Goal: Transaction & Acquisition: Obtain resource

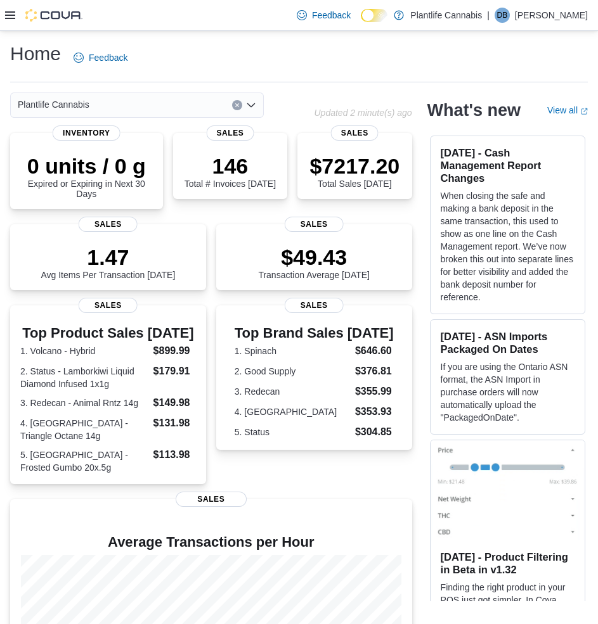
click at [242, 51] on div "Home Feedback" at bounding box center [298, 57] width 577 height 33
click at [10, 20] on icon at bounding box center [10, 15] width 10 height 10
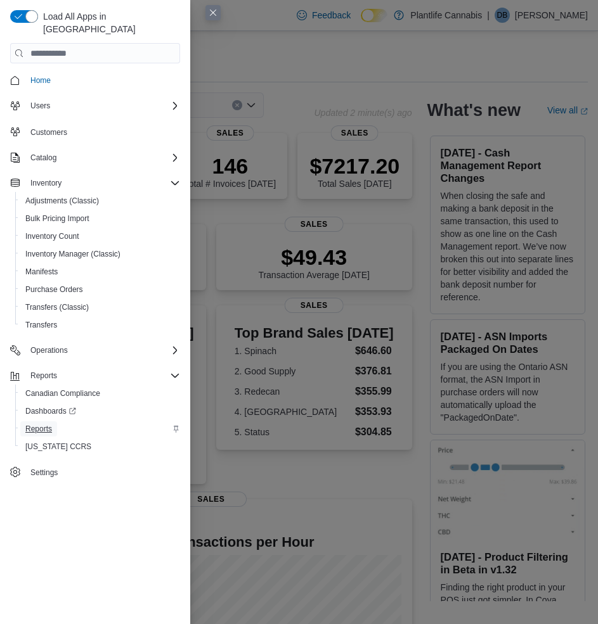
click at [41, 422] on span "Reports" at bounding box center [38, 428] width 27 height 15
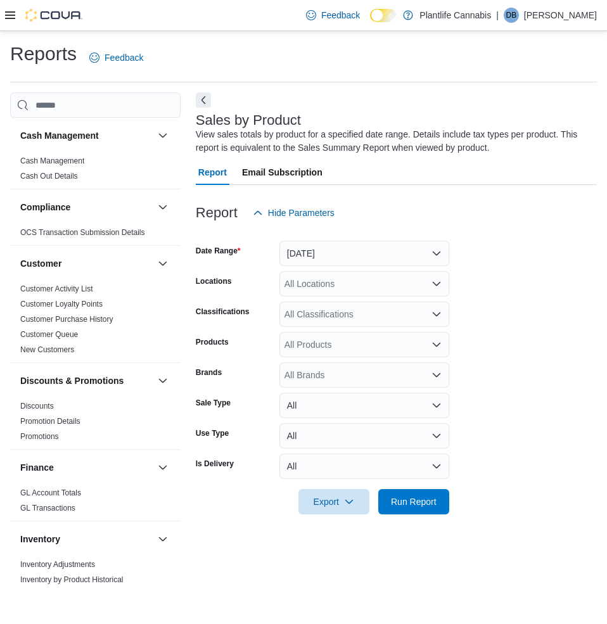
click at [438, 83] on div "Reports Feedback Cash Management Cash Management Cash Out Details Compliance OC…" at bounding box center [303, 313] width 587 height 545
click at [370, 248] on button "[DATE]" at bounding box center [364, 253] width 170 height 25
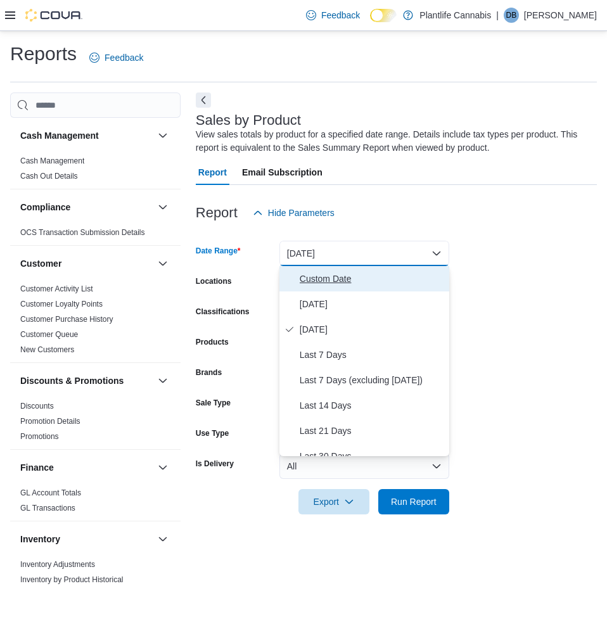
click at [326, 286] on span "Custom Date" at bounding box center [372, 278] width 144 height 15
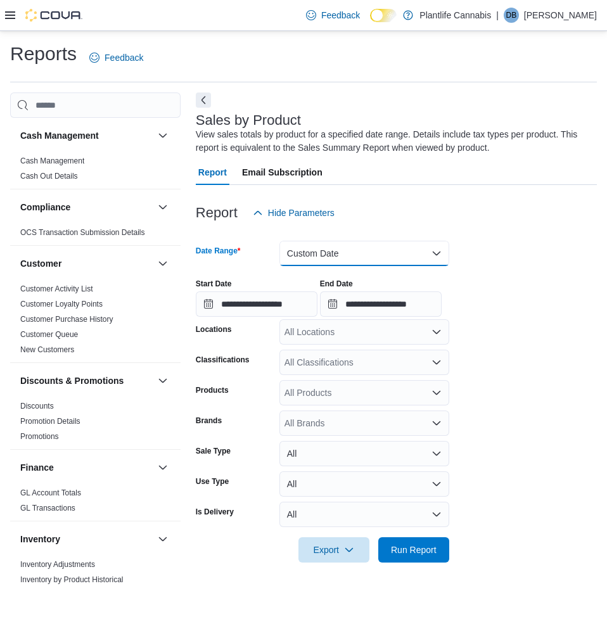
click at [340, 261] on button "Custom Date" at bounding box center [364, 253] width 170 height 25
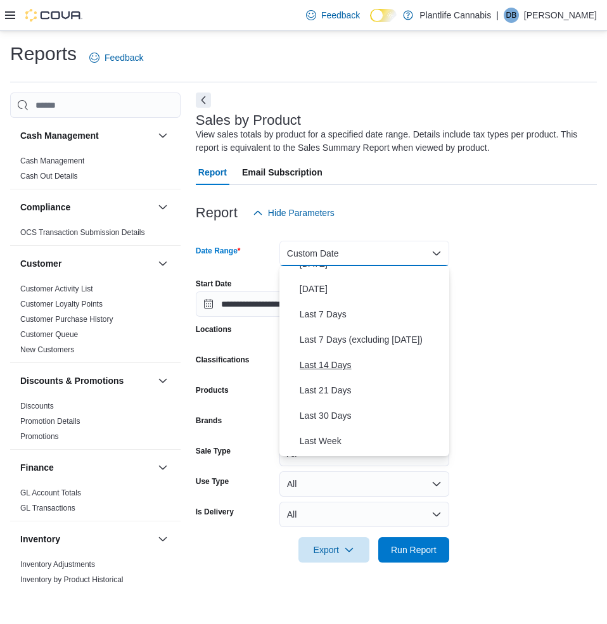
scroll to position [63, 0]
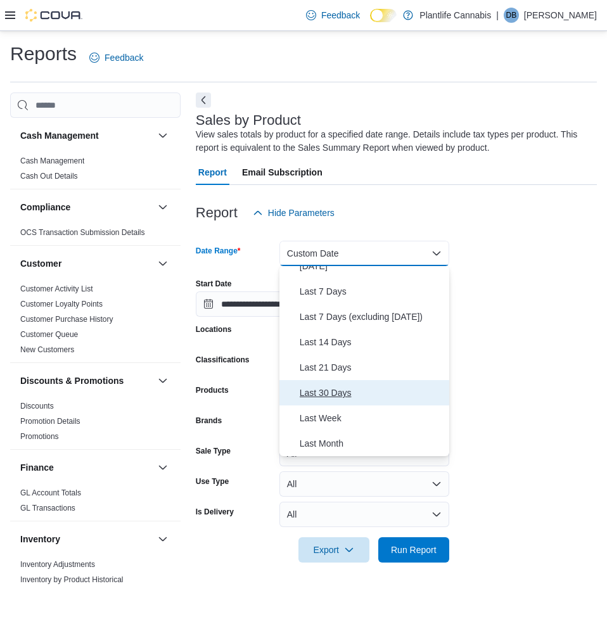
click at [338, 385] on button "Last 30 Days" at bounding box center [364, 392] width 170 height 25
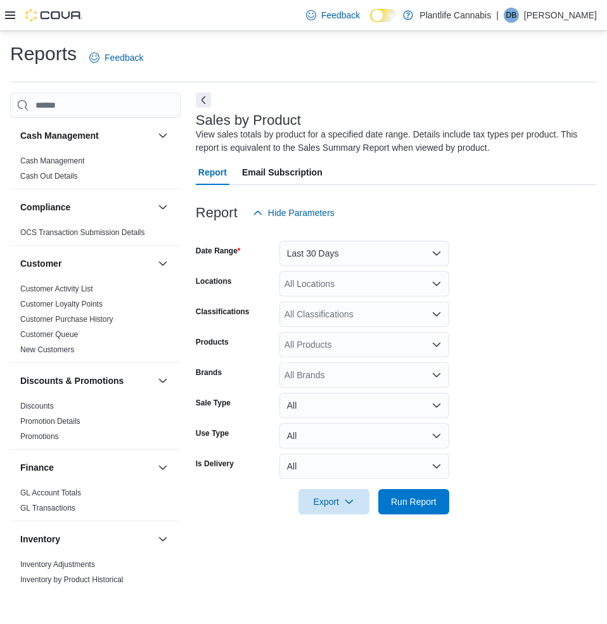
click at [482, 364] on form "Date Range Last 30 Days Locations All Locations Classifications All Classificat…" at bounding box center [396, 370] width 401 height 289
click at [336, 506] on span "Export" at bounding box center [334, 501] width 56 height 25
click at [344, 520] on button "Export to Excel" at bounding box center [334, 527] width 72 height 25
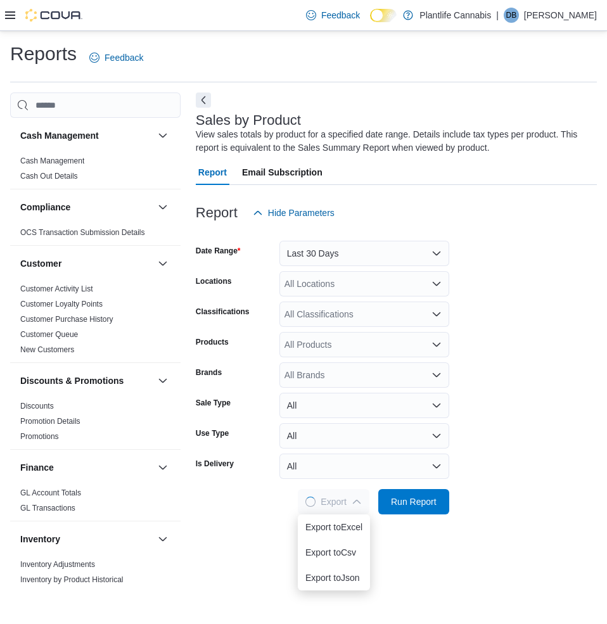
scroll to position [0, 0]
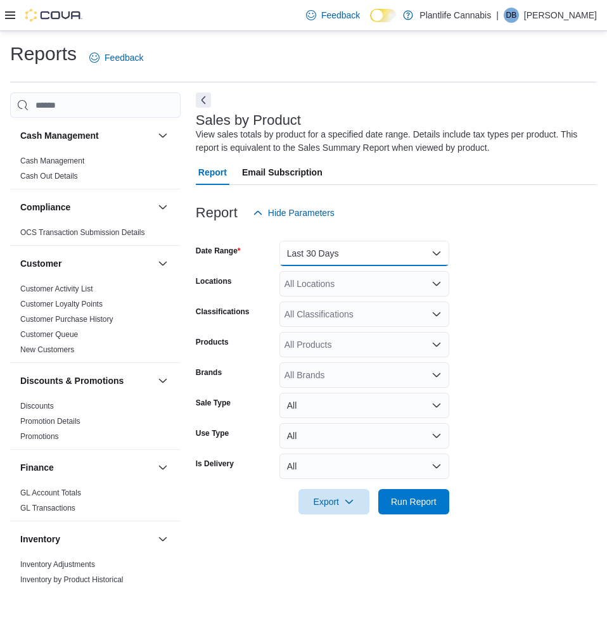
click at [360, 253] on button "Last 30 Days" at bounding box center [364, 253] width 170 height 25
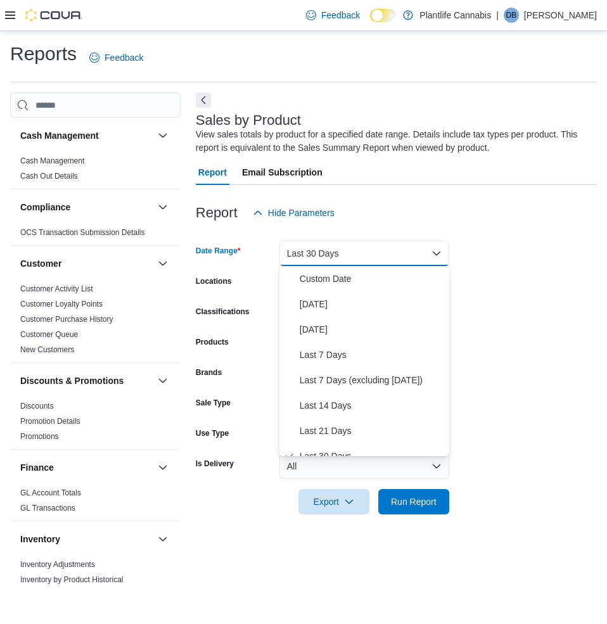
scroll to position [13, 0]
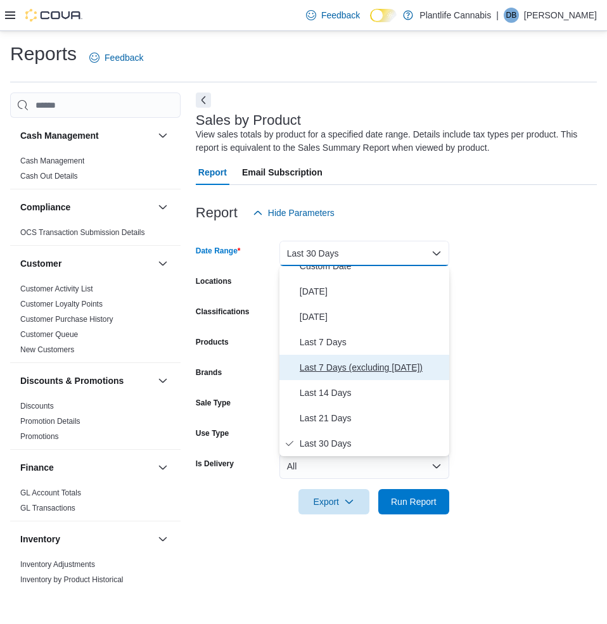
click at [330, 364] on span "Last 7 Days (excluding [DATE])" at bounding box center [372, 367] width 144 height 15
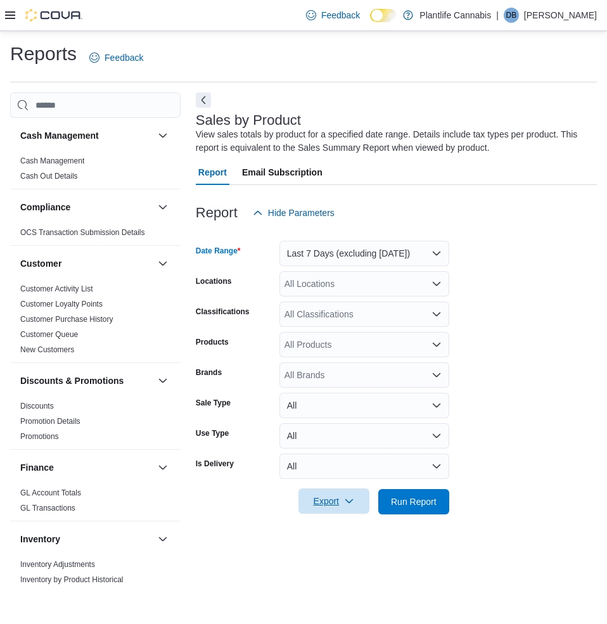
click at [331, 512] on span "Export" at bounding box center [334, 501] width 56 height 25
click at [336, 525] on span "Export to Excel" at bounding box center [333, 527] width 57 height 10
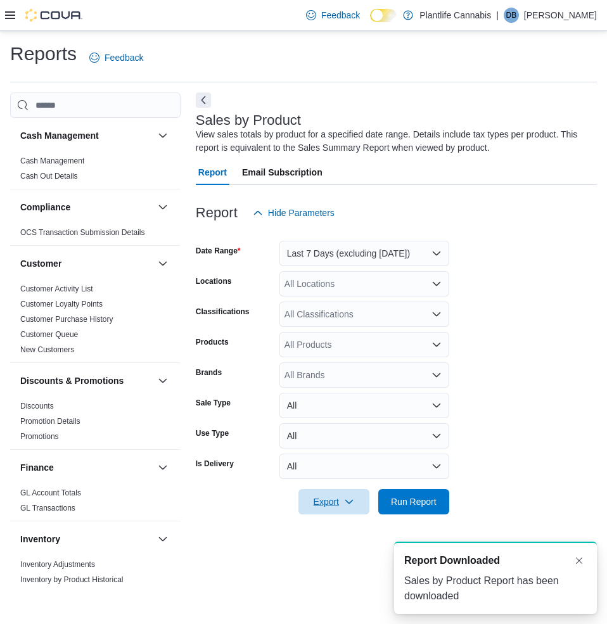
scroll to position [0, 0]
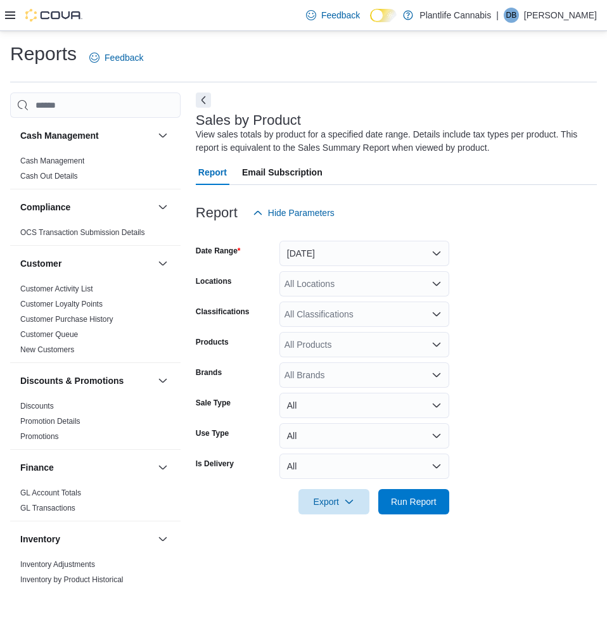
click at [14, 16] on icon at bounding box center [10, 15] width 10 height 8
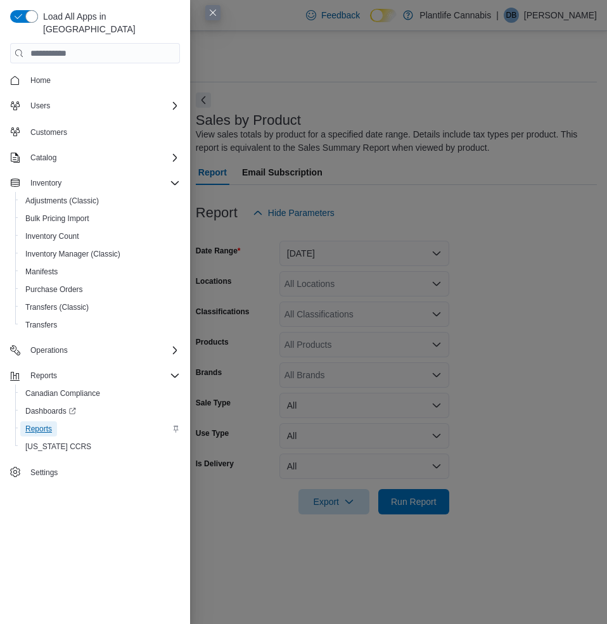
click at [41, 424] on span "Reports" at bounding box center [38, 429] width 27 height 10
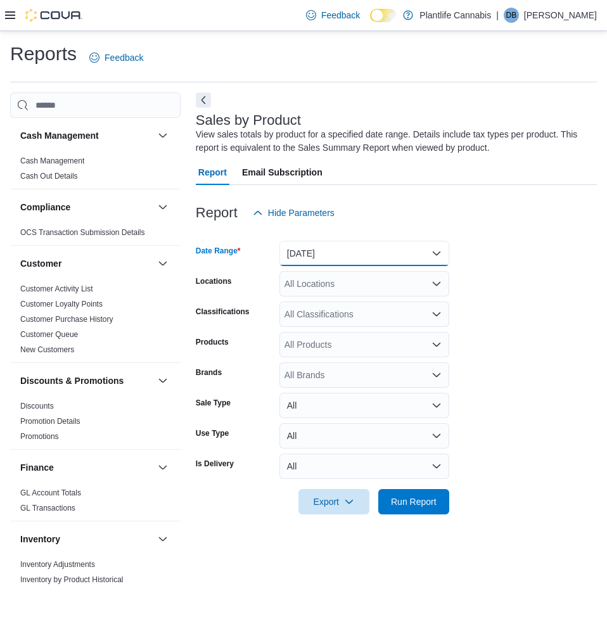
click at [388, 248] on button "[DATE]" at bounding box center [364, 253] width 170 height 25
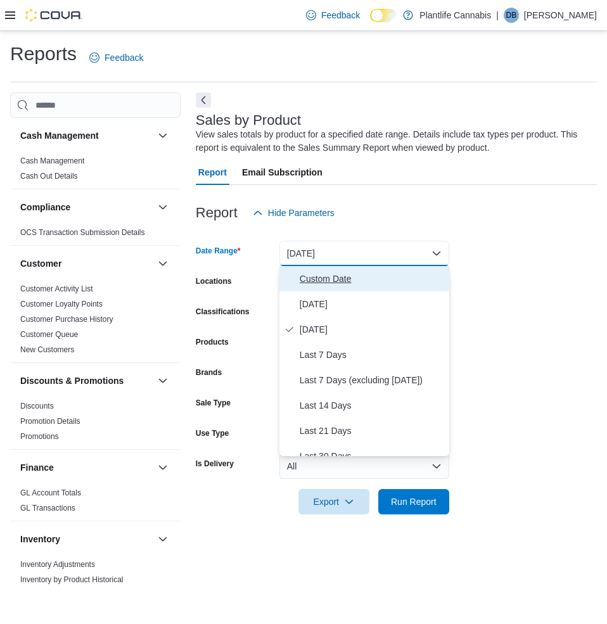
click at [345, 274] on span "Custom Date" at bounding box center [372, 278] width 144 height 15
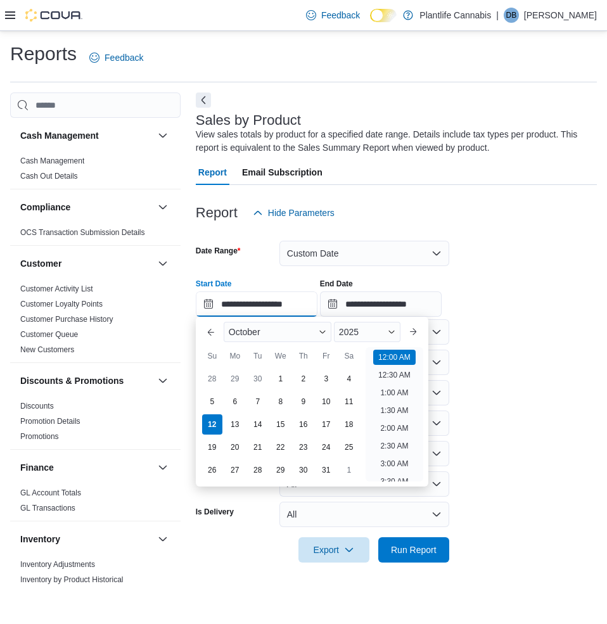
click at [290, 302] on input "**********" at bounding box center [257, 303] width 122 height 25
click at [215, 344] on div "Previous Month Next month [DATE] [DATE] Su Mo Tu We Th Fr Sa 28 29 30 1 2 3 4 5…" at bounding box center [312, 402] width 222 height 160
click at [212, 338] on button "Previous Month" at bounding box center [211, 332] width 20 height 20
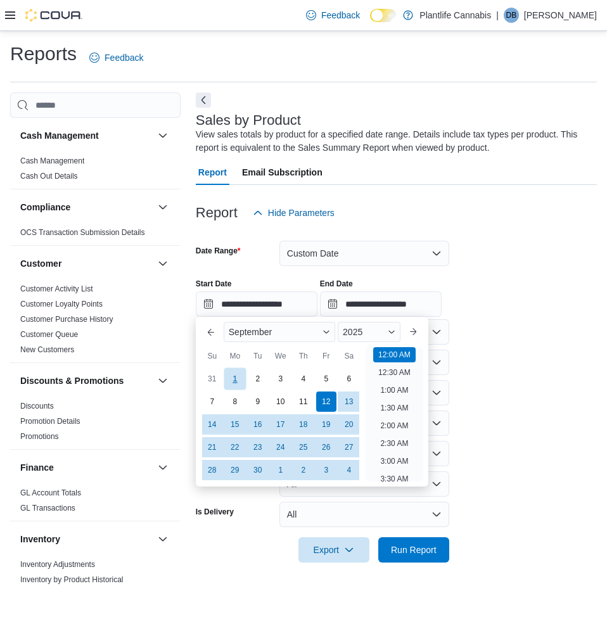
click at [233, 383] on div "1" at bounding box center [235, 379] width 22 height 22
type input "**********"
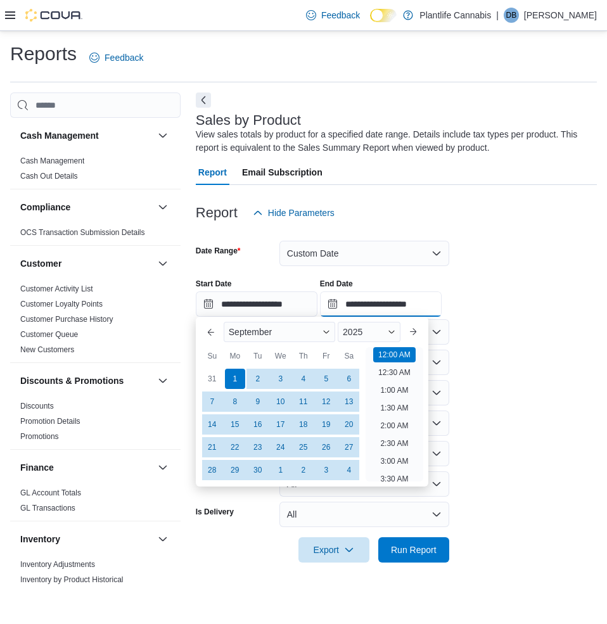
click at [394, 312] on input "**********" at bounding box center [381, 303] width 122 height 25
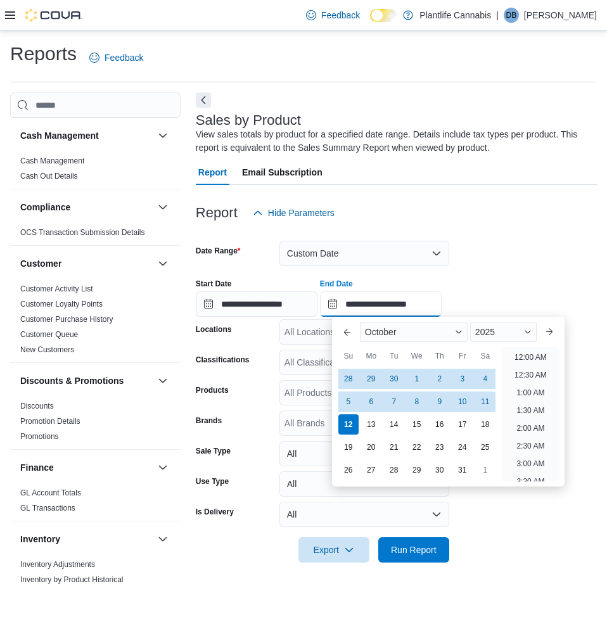
scroll to position [720, 0]
click at [400, 375] on div "30" at bounding box center [394, 379] width 22 height 22
type input "**********"
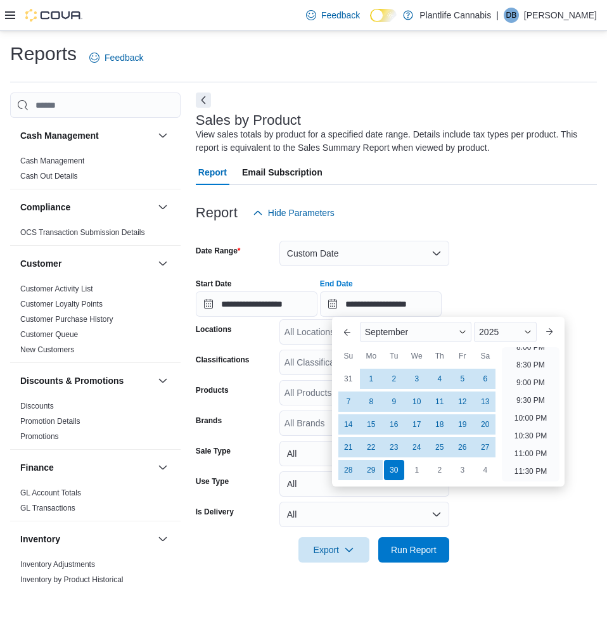
click at [506, 269] on div "**********" at bounding box center [396, 293] width 401 height 48
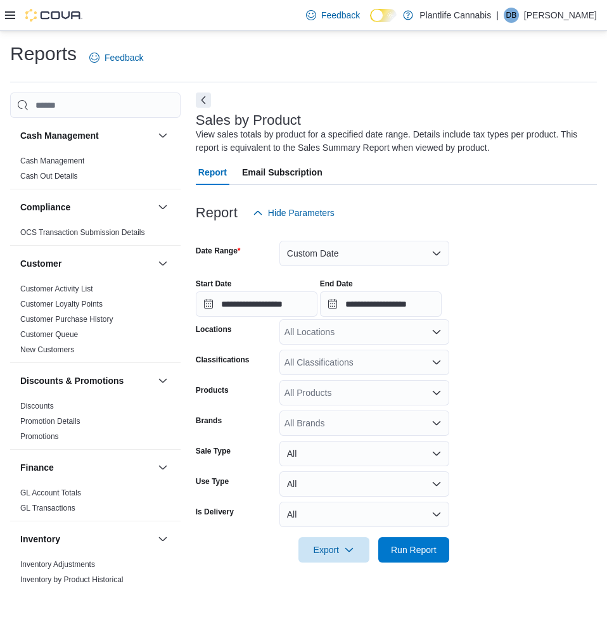
click at [320, 364] on div "All Classifications" at bounding box center [364, 362] width 170 height 25
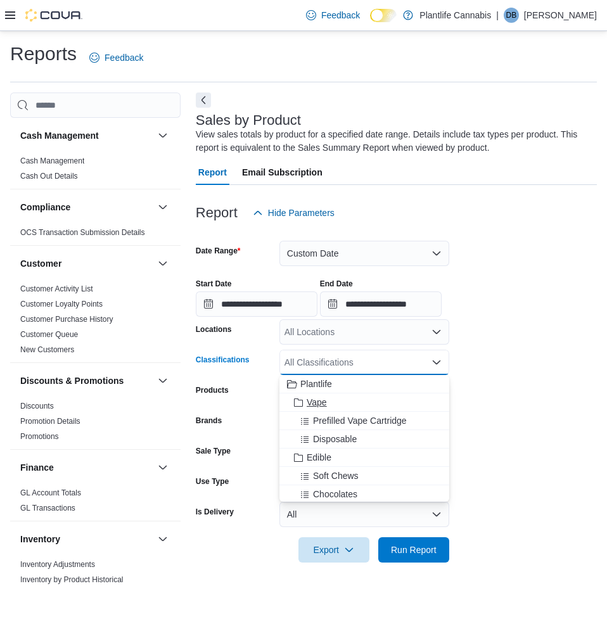
click at [318, 402] on span "Vape" at bounding box center [317, 402] width 20 height 13
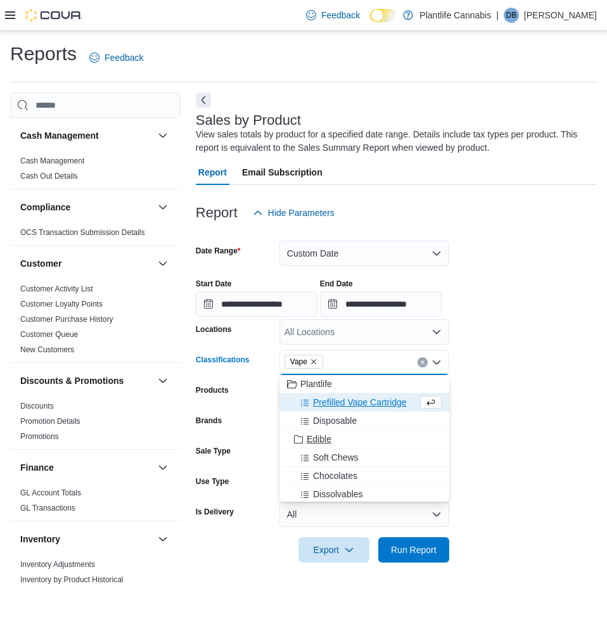
click at [321, 437] on span "Edible" at bounding box center [319, 439] width 25 height 13
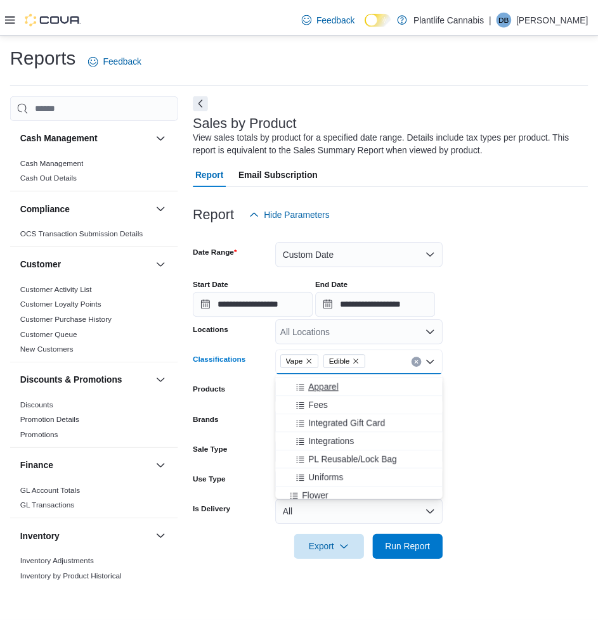
scroll to position [317, 0]
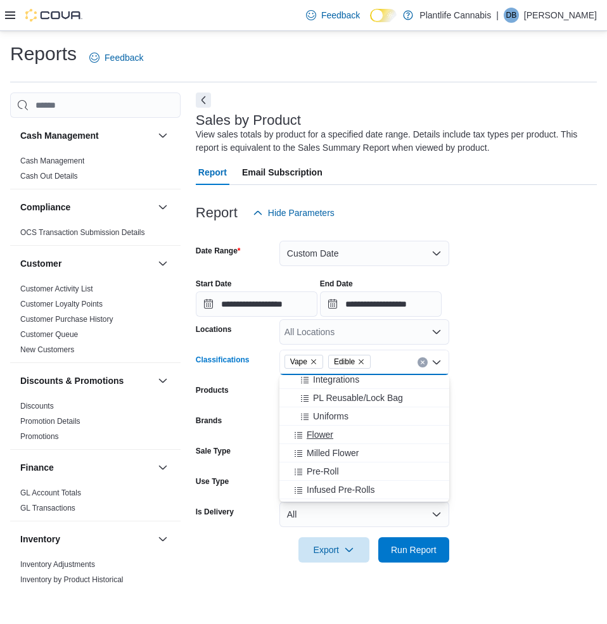
click at [330, 440] on span "Flower" at bounding box center [320, 434] width 27 height 13
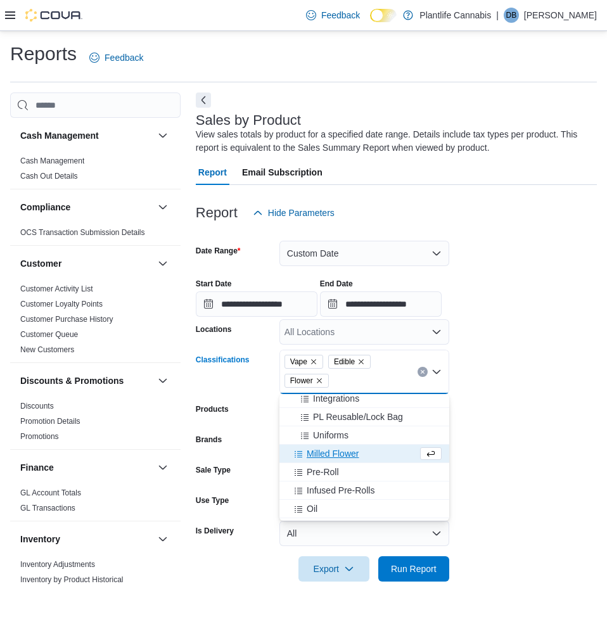
click at [327, 451] on span "Milled Flower" at bounding box center [333, 453] width 52 height 13
click at [326, 461] on button "Pre-Roll" at bounding box center [364, 454] width 170 height 18
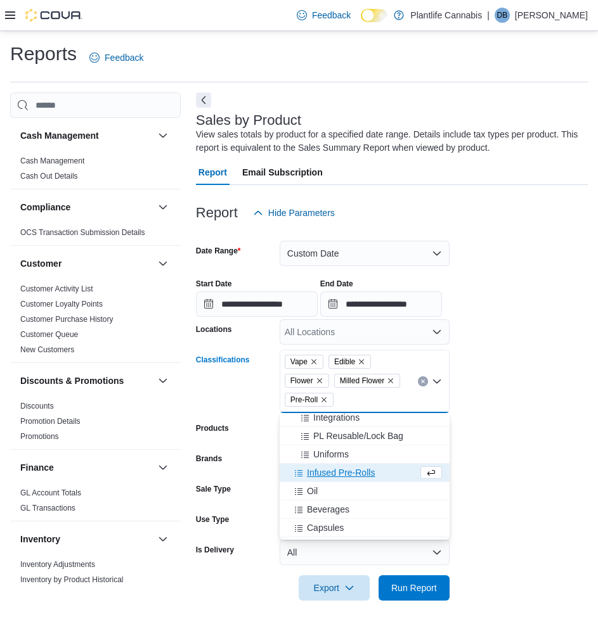
click at [323, 473] on span "Infused Pre-Rolls" at bounding box center [341, 472] width 68 height 13
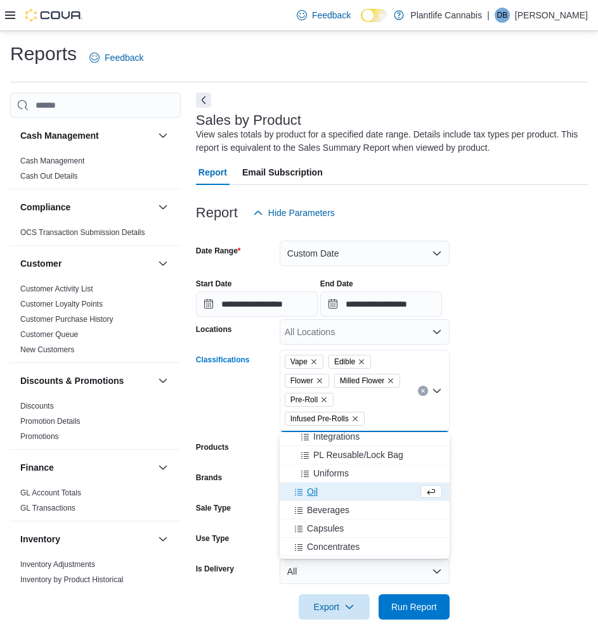
click at [321, 485] on div "Oil" at bounding box center [352, 491] width 131 height 13
click at [323, 494] on span "Beverages" at bounding box center [328, 491] width 42 height 13
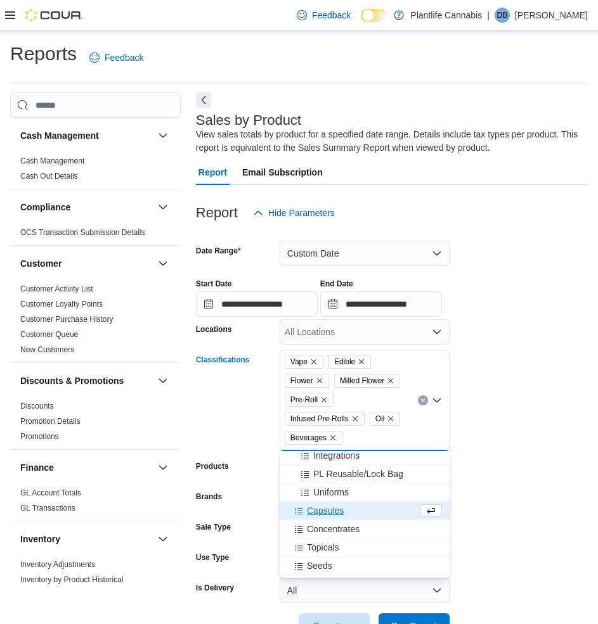
click at [323, 506] on span "Capsules" at bounding box center [325, 510] width 37 height 13
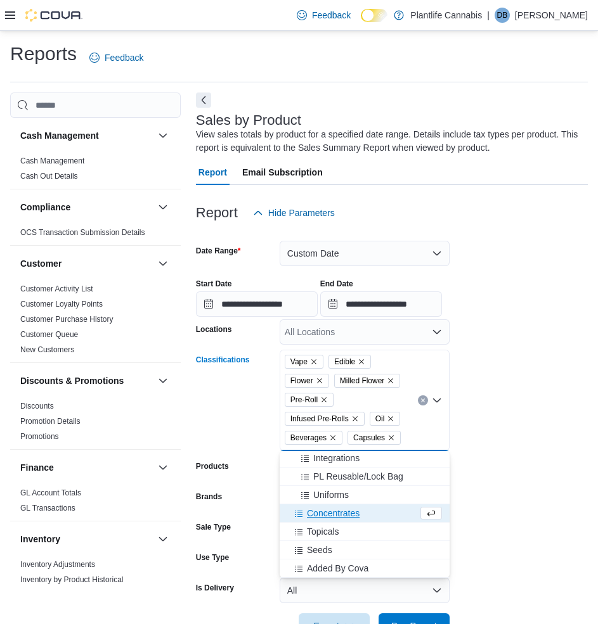
click at [323, 519] on span "Concentrates" at bounding box center [333, 513] width 53 height 13
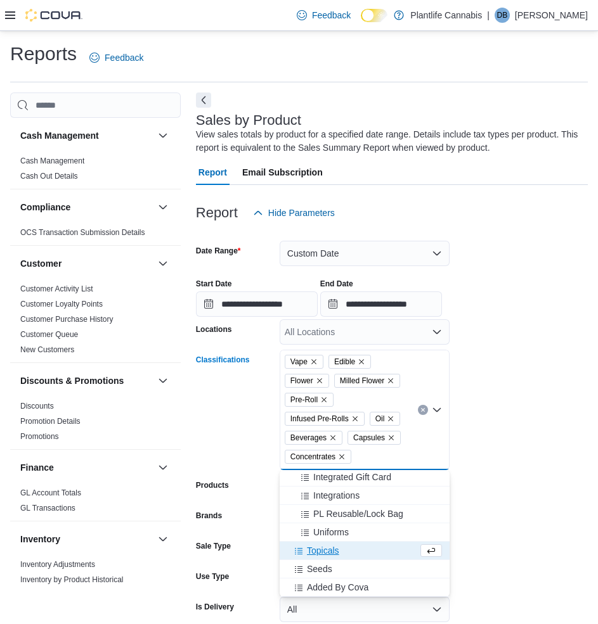
click at [321, 548] on span "Topicals" at bounding box center [323, 550] width 32 height 13
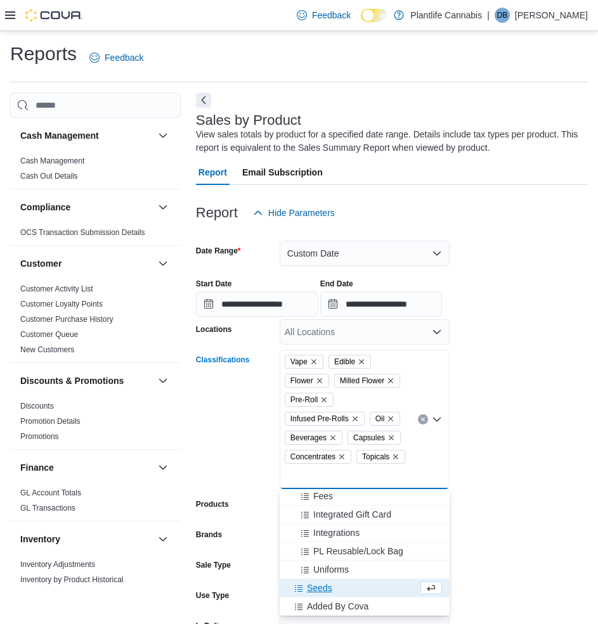
click at [314, 586] on span "Seeds" at bounding box center [319, 588] width 25 height 13
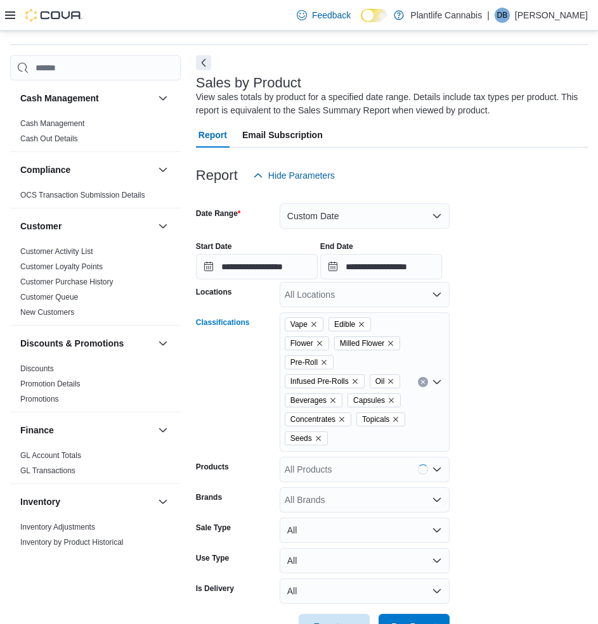
scroll to position [78, 0]
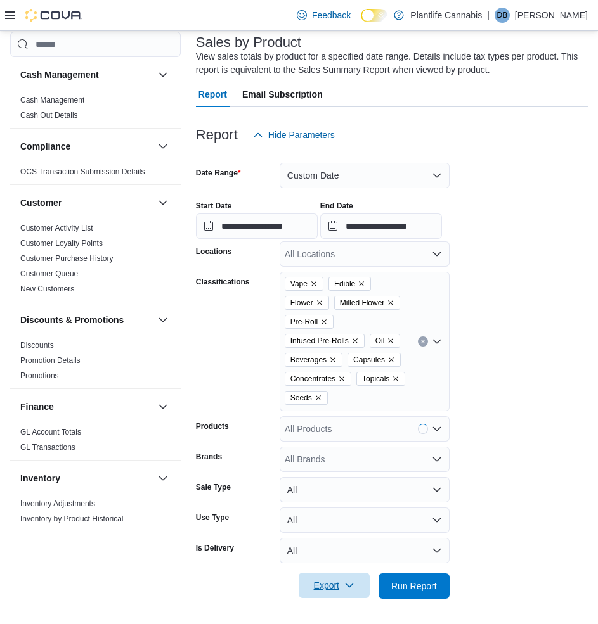
click at [345, 593] on span "Export" at bounding box center [334, 585] width 56 height 25
click at [361, 504] on span "Export to Excel" at bounding box center [333, 508] width 57 height 10
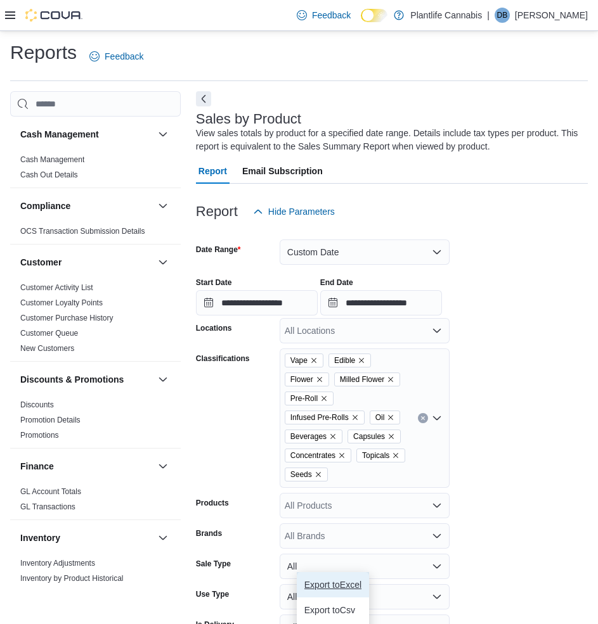
scroll to position [0, 0]
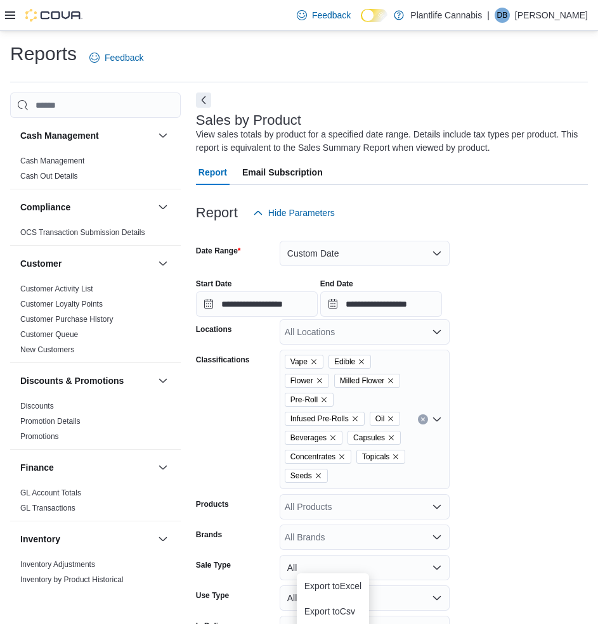
click at [542, 368] on form "**********" at bounding box center [392, 451] width 392 height 451
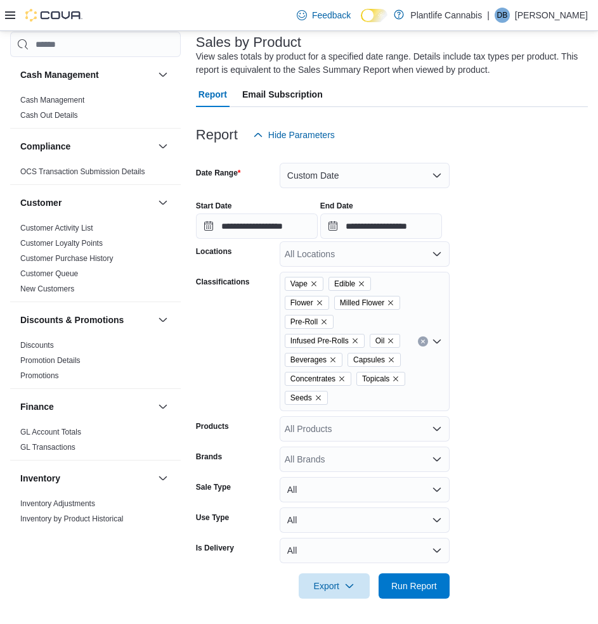
click at [405, 25] on link at bounding box center [398, 14] width 13 height 25
